Goal: Find specific page/section: Find specific page/section

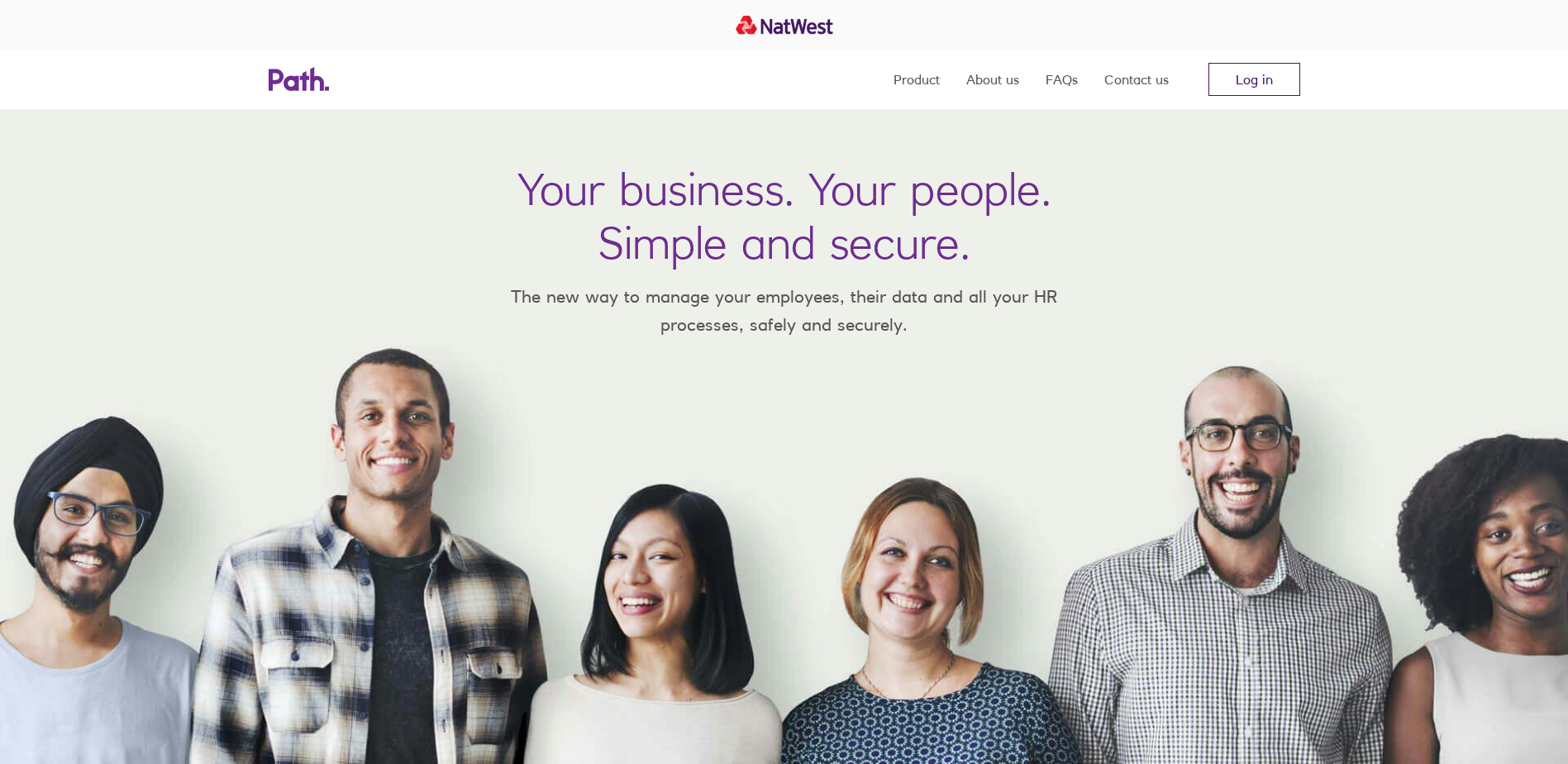
click at [1247, 83] on link "Log in" at bounding box center [1255, 79] width 92 height 33
